Goal: Check status: Check status

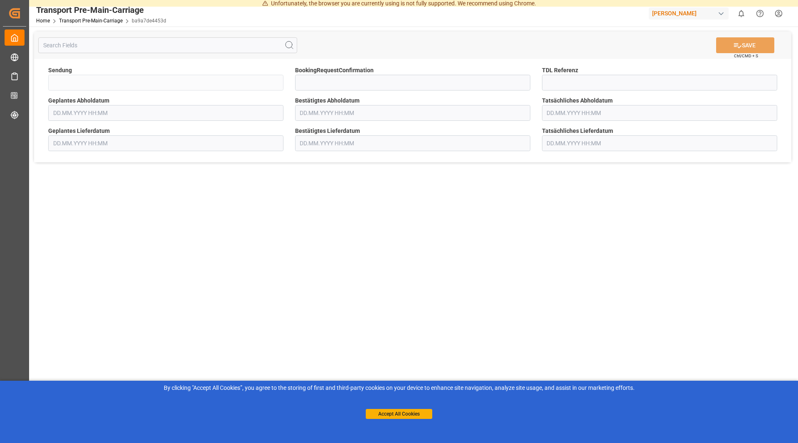
type input "QKA25-011219"
type input "[DATE] 00:00"
click at [338, 106] on input "text" at bounding box center [412, 113] width 235 height 16
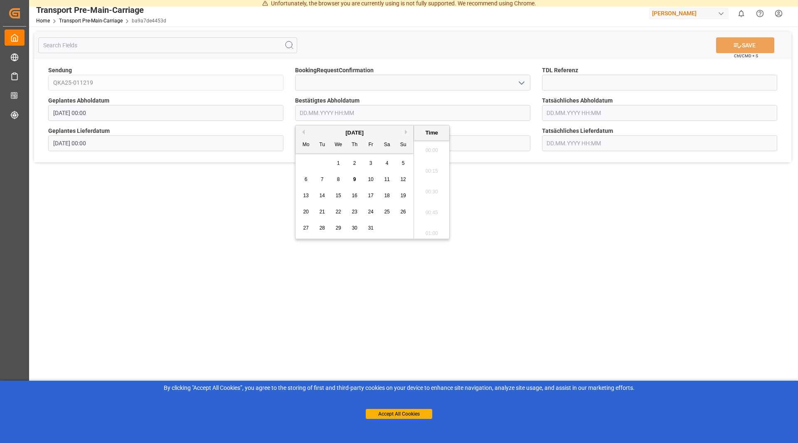
scroll to position [1290, 0]
click at [340, 197] on span "15" at bounding box center [337, 196] width 5 height 6
type input "[DATE] 00:00"
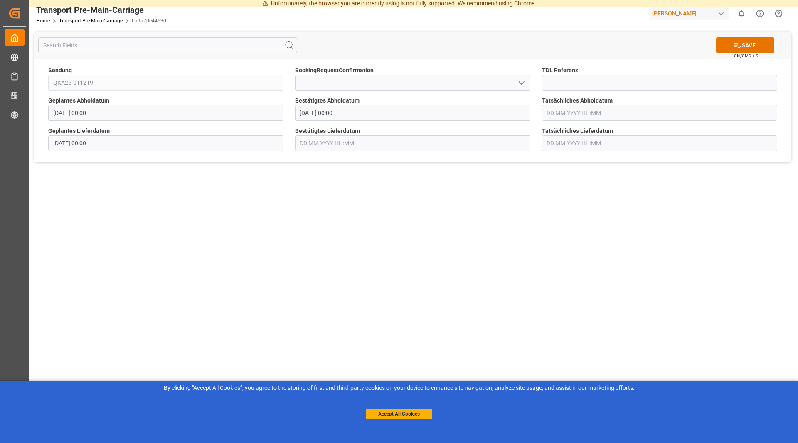
click at [538, 231] on main "SAVE Ctrl/CMD + S Sendung QKA25-011219 BookingRequestConfirmation TDL Referenz …" at bounding box center [412, 233] width 767 height 412
click at [749, 39] on button "SAVE" at bounding box center [745, 45] width 58 height 16
